Goal: Information Seeking & Learning: Learn about a topic

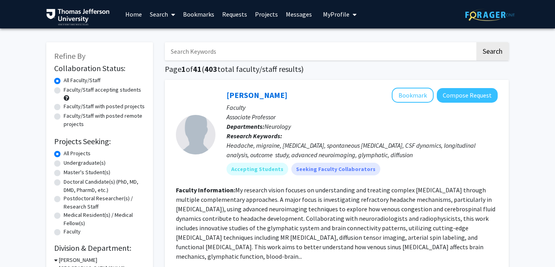
click at [204, 53] on input "Search Keywords" at bounding box center [320, 51] width 310 height 18
click at [476, 42] on button "Search" at bounding box center [492, 51] width 32 height 18
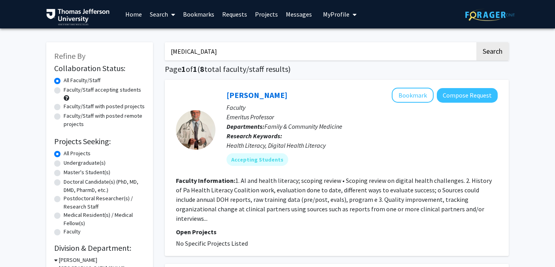
drag, startPoint x: 193, startPoint y: 49, endPoint x: 133, endPoint y: 49, distance: 60.1
click at [476, 42] on button "Search" at bounding box center [492, 51] width 32 height 18
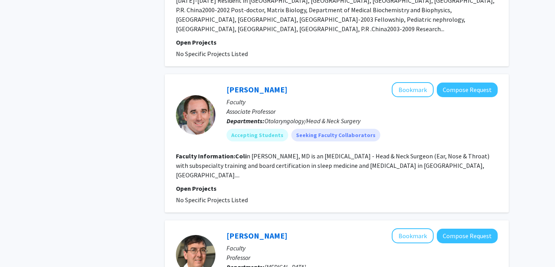
scroll to position [1273, 0]
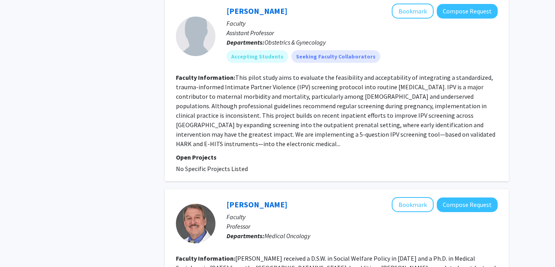
scroll to position [0, 0]
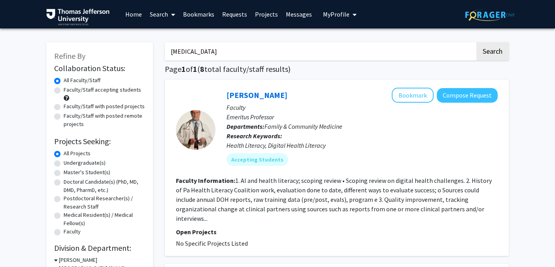
drag, startPoint x: 191, startPoint y: 51, endPoint x: 166, endPoint y: 51, distance: 24.5
click at [166, 51] on input "[MEDICAL_DATA]" at bounding box center [320, 51] width 310 height 18
type input "digital health"
click at [476, 42] on button "Search" at bounding box center [492, 51] width 32 height 18
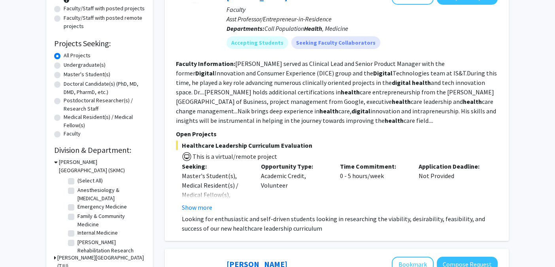
scroll to position [100, 0]
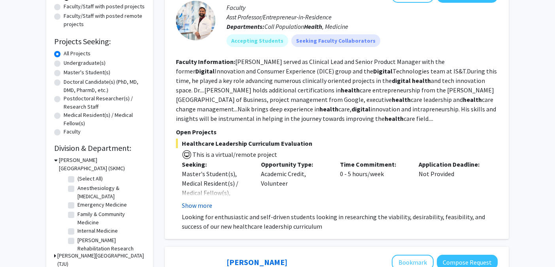
click at [206, 206] on button "Show more" at bounding box center [197, 205] width 30 height 9
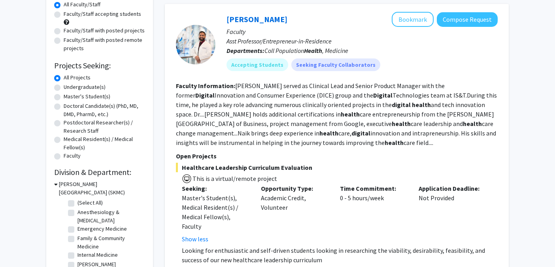
scroll to position [77, 0]
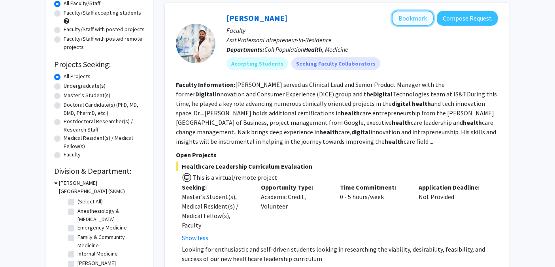
click at [406, 20] on button "Bookmark" at bounding box center [413, 18] width 42 height 15
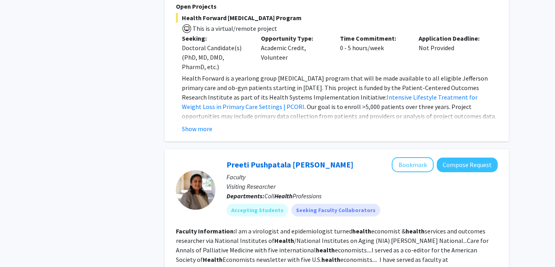
scroll to position [1302, 0]
